Goal: Navigation & Orientation: Find specific page/section

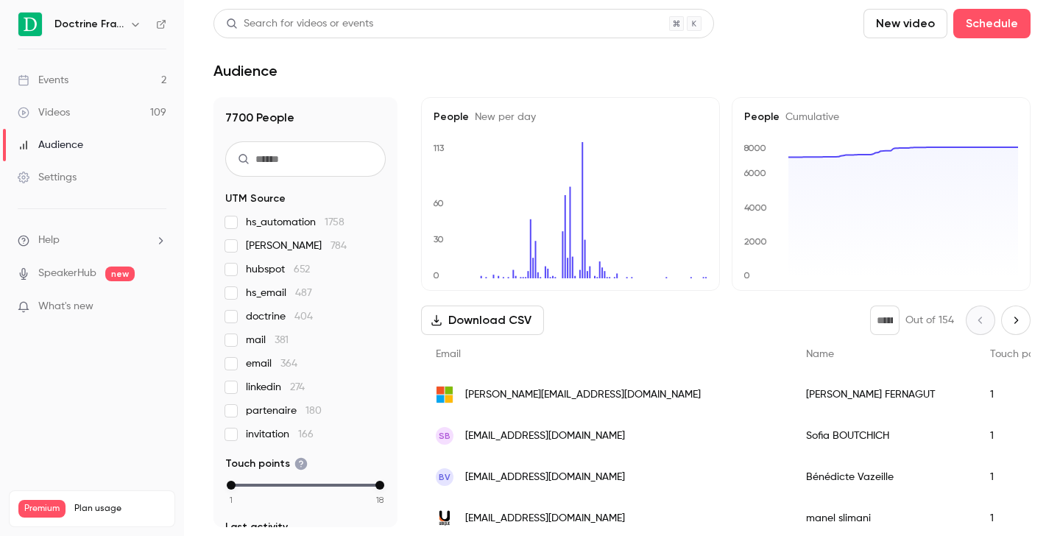
click at [132, 24] on icon "button" at bounding box center [136, 24] width 12 height 12
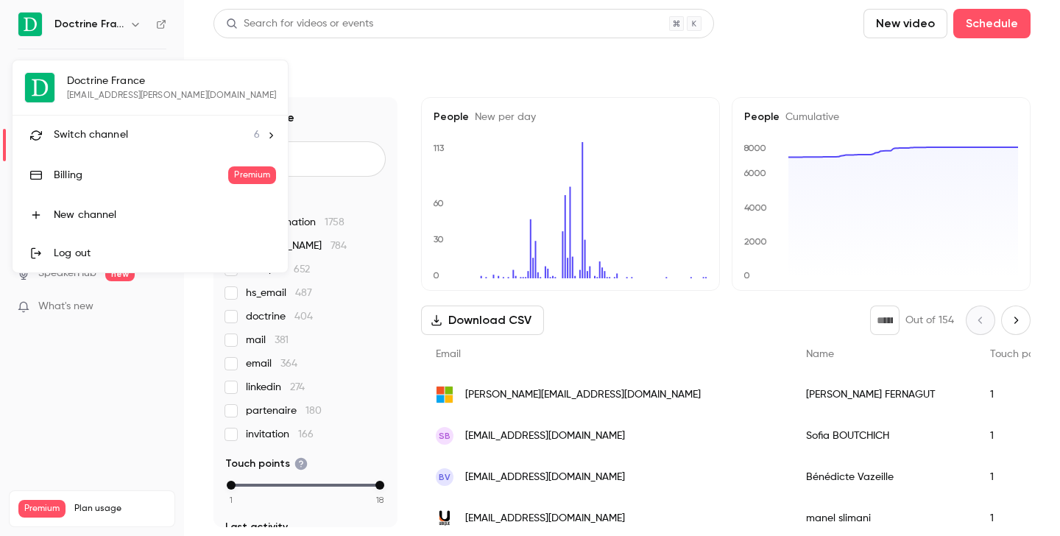
click at [109, 139] on span "Switch channel" at bounding box center [91, 134] width 74 height 15
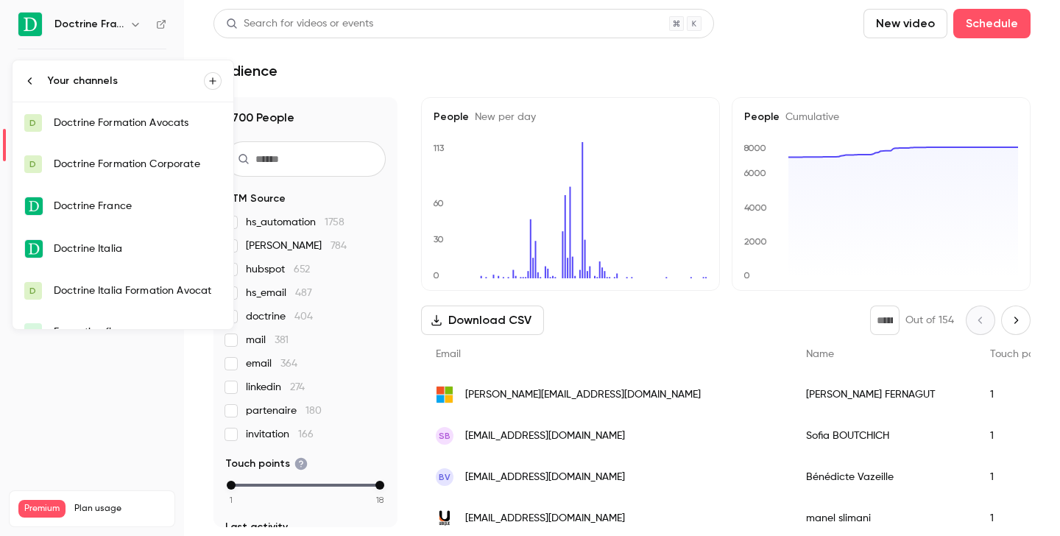
click at [123, 124] on div "Doctrine Formation Avocats" at bounding box center [138, 123] width 168 height 15
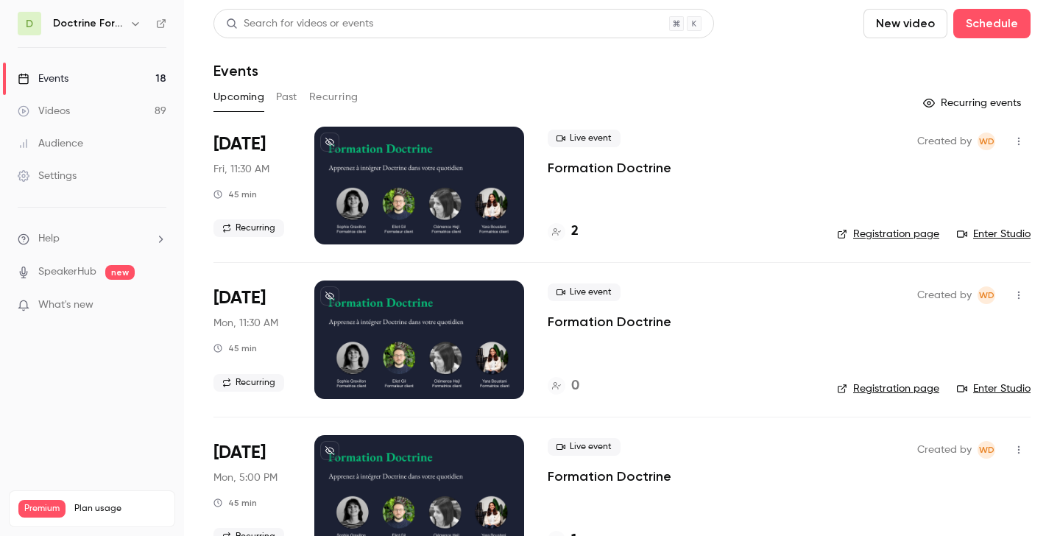
click at [137, 23] on icon "button" at bounding box center [136, 24] width 12 height 12
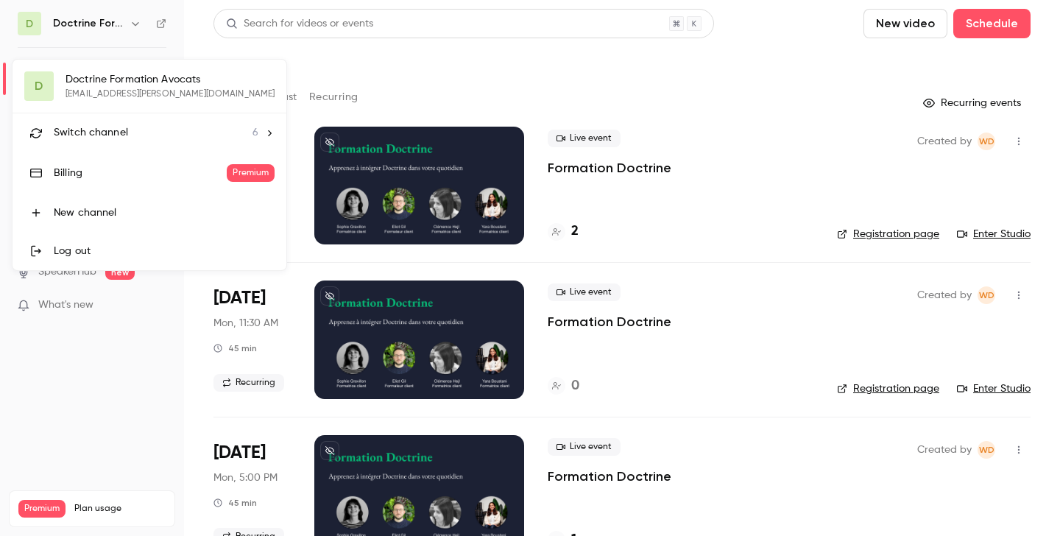
click at [138, 138] on div "Switch channel 6" at bounding box center [156, 132] width 205 height 15
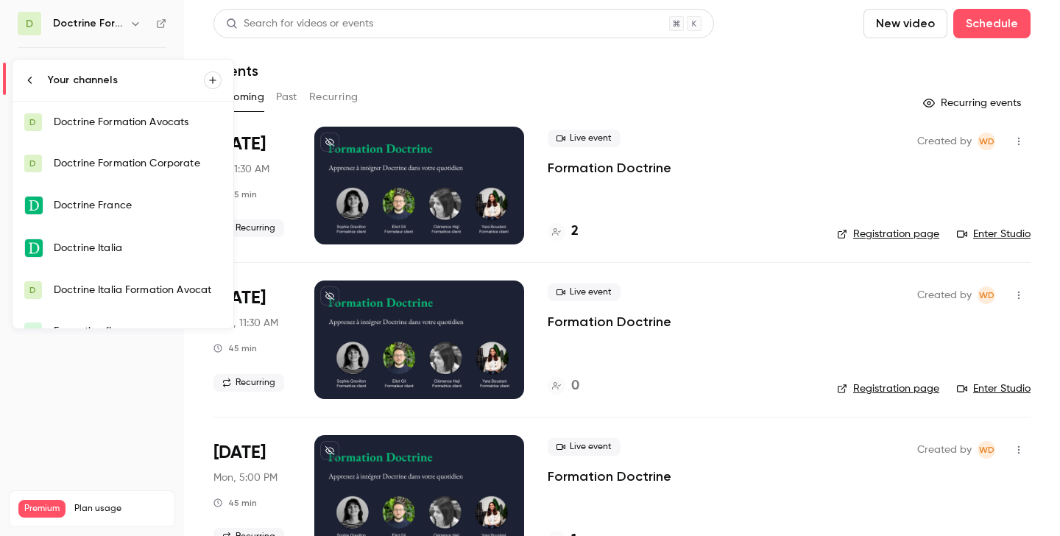
click at [147, 163] on div "Doctrine Formation Corporate" at bounding box center [138, 163] width 168 height 15
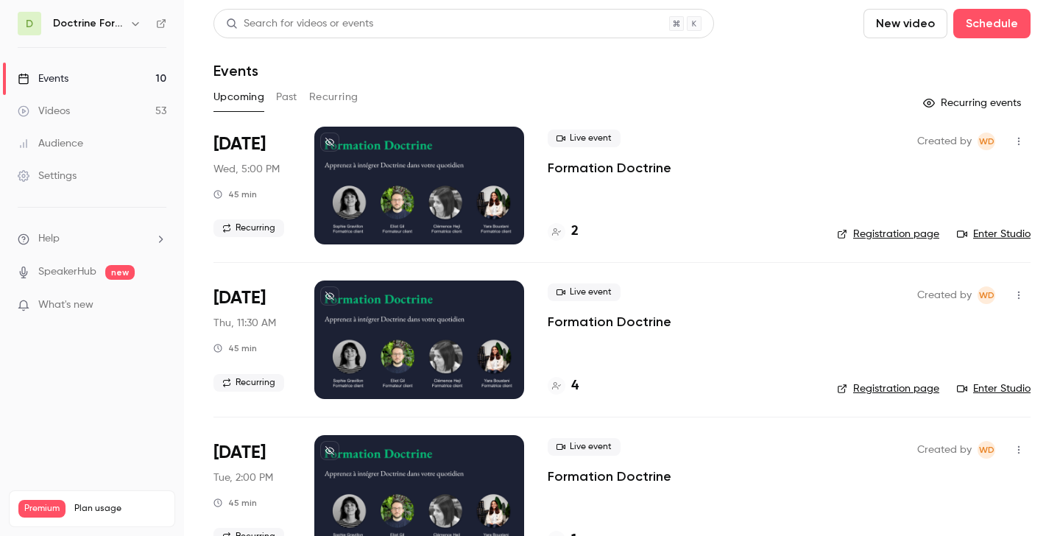
click at [573, 238] on h4 "2" at bounding box center [574, 232] width 7 height 20
click at [128, 17] on button "button" at bounding box center [136, 24] width 18 height 18
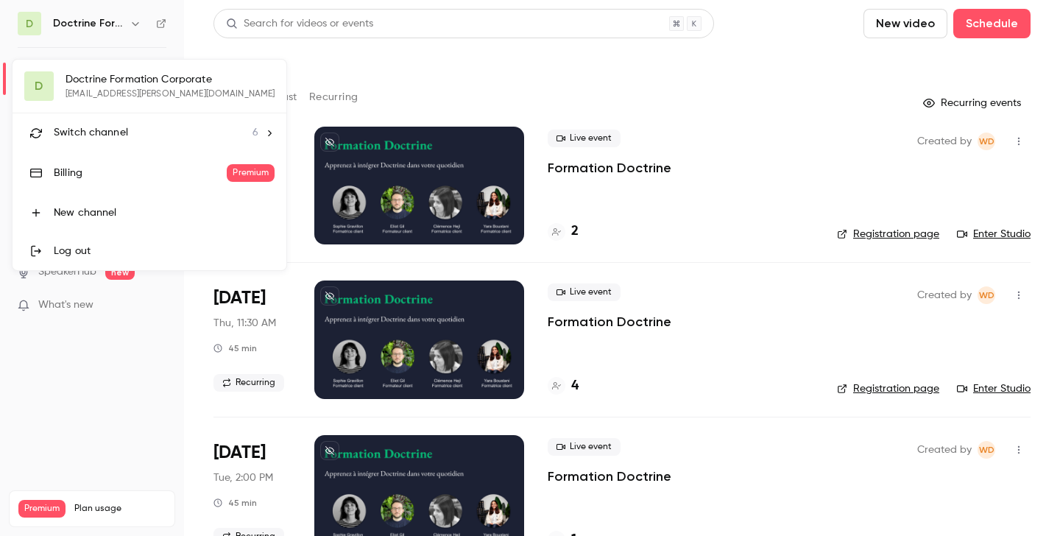
click at [137, 130] on div "Switch channel 6" at bounding box center [156, 132] width 205 height 15
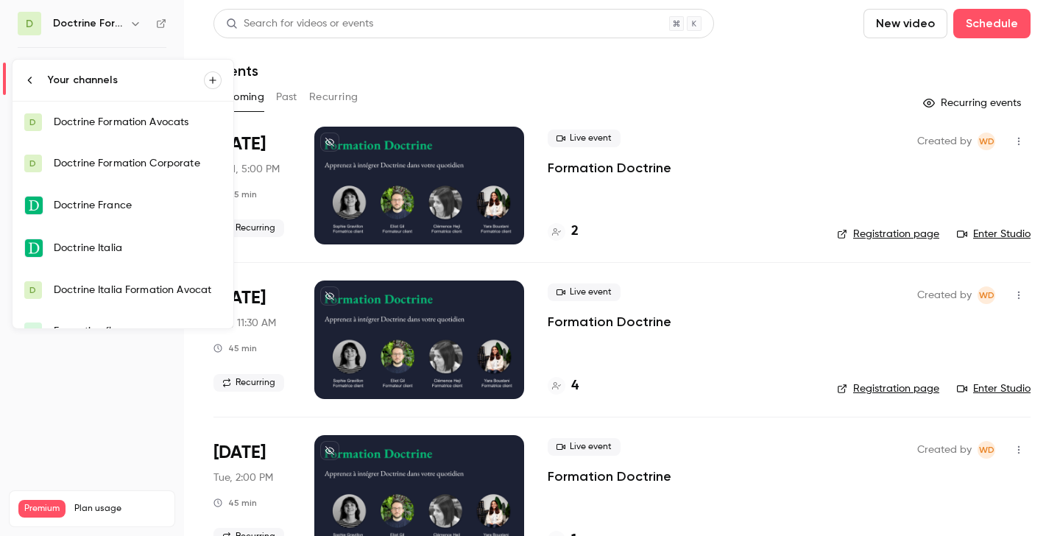
click at [144, 125] on div "Doctrine Formation Avocats" at bounding box center [138, 122] width 168 height 15
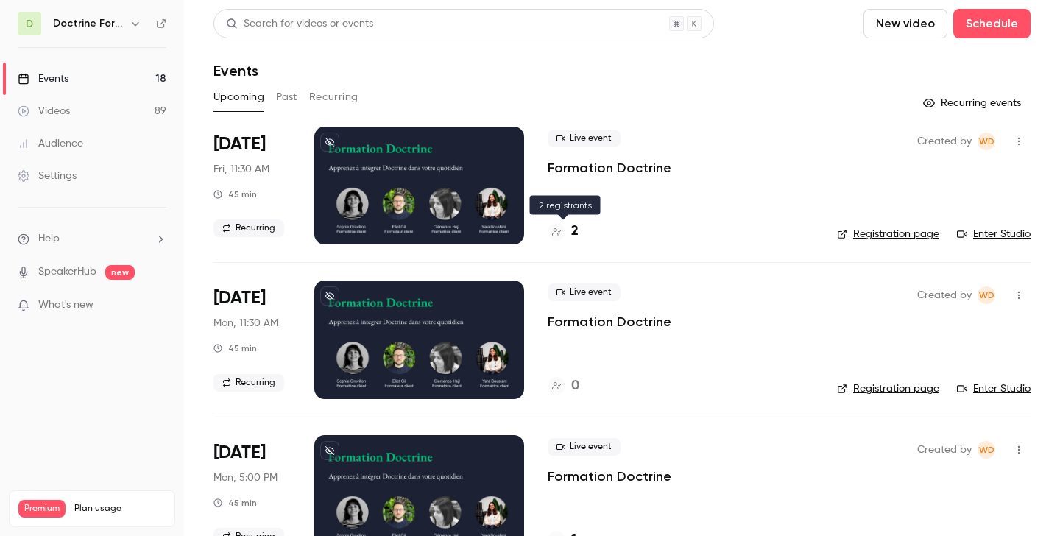
click at [562, 230] on div at bounding box center [557, 232] width 18 height 18
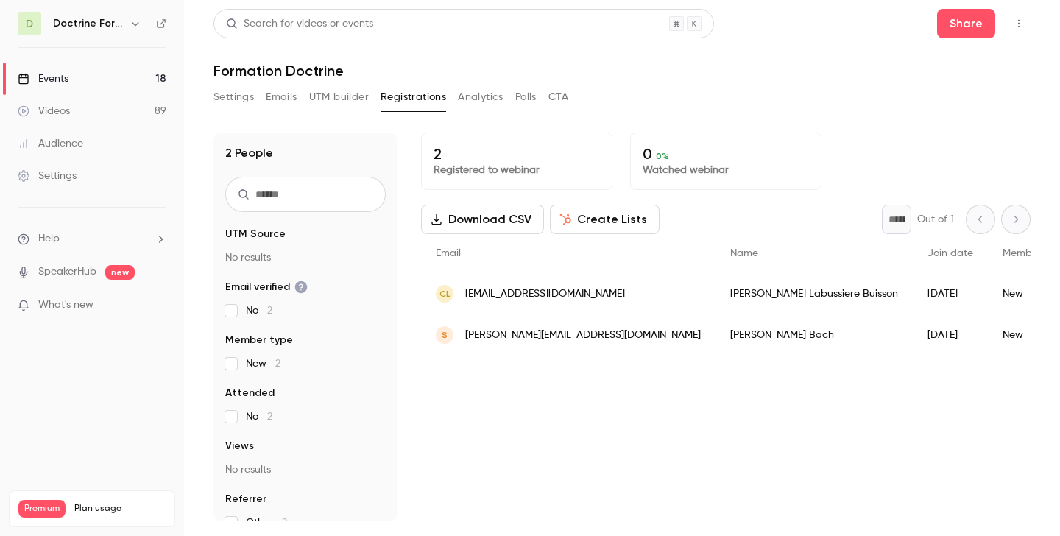
click at [140, 27] on icon "button" at bounding box center [136, 24] width 12 height 12
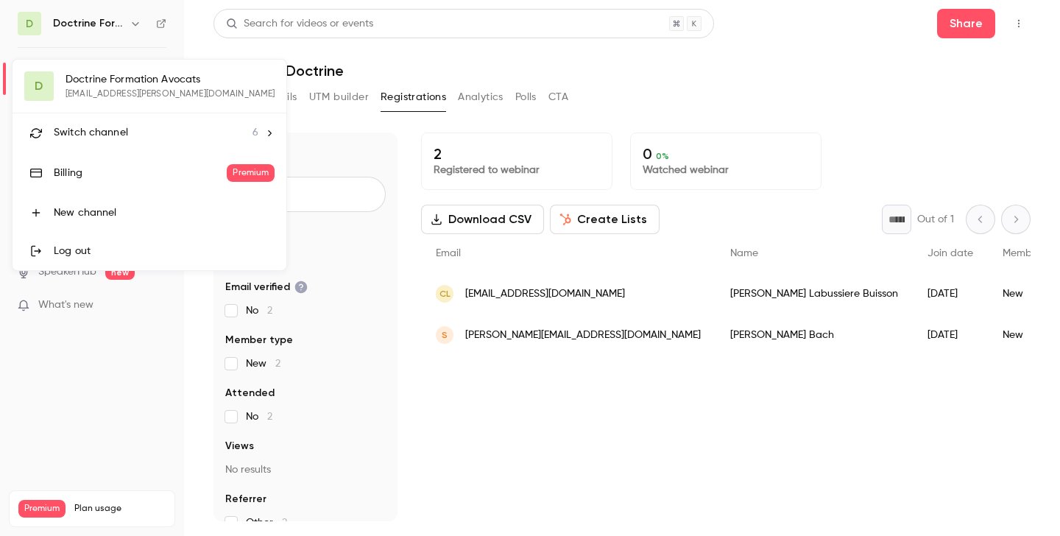
click at [102, 124] on li "Switch channel 6" at bounding box center [150, 132] width 274 height 39
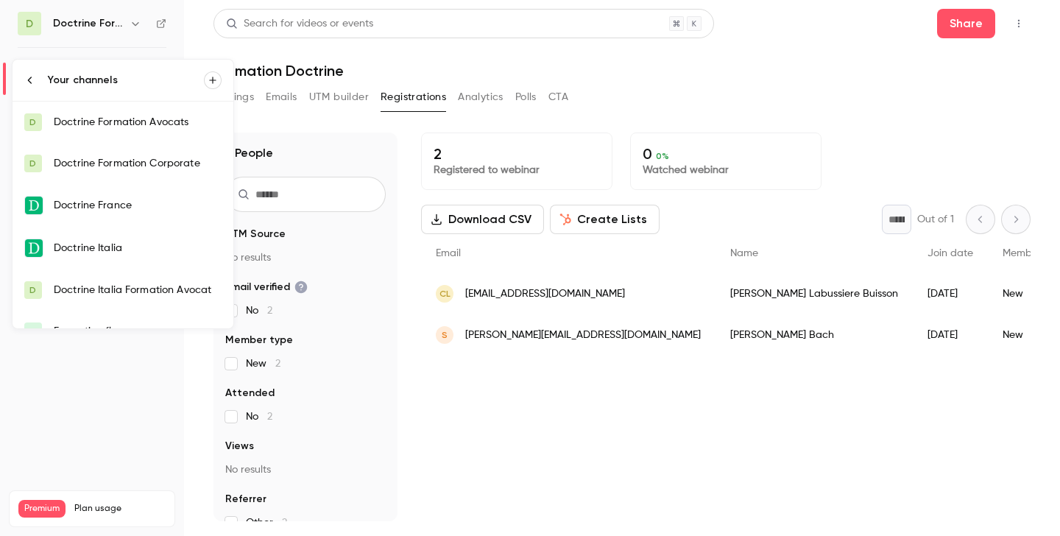
click at [119, 125] on div "Doctrine Formation Avocats" at bounding box center [138, 122] width 168 height 15
